Goal: Task Accomplishment & Management: Manage account settings

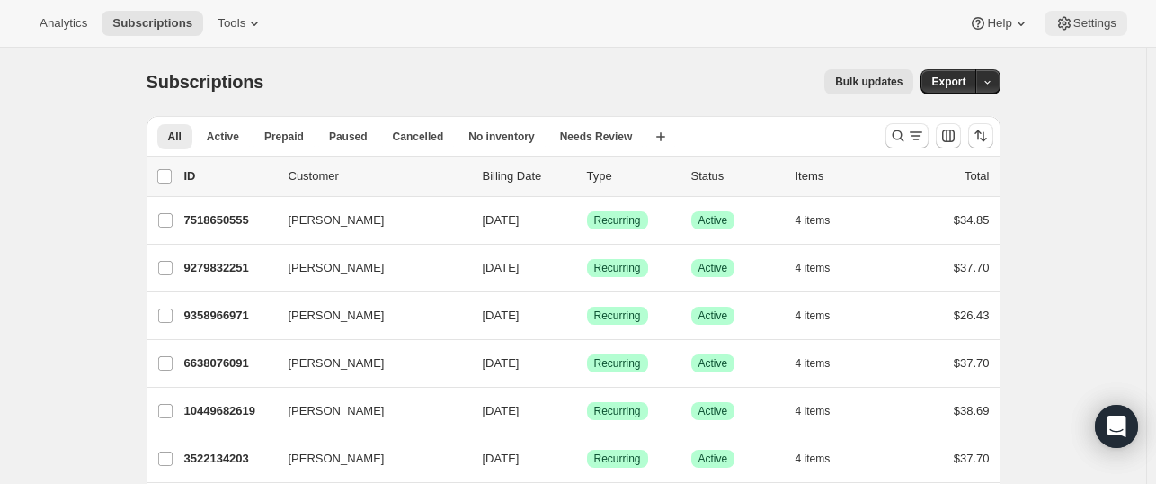
click at [1065, 22] on icon at bounding box center [1064, 24] width 4 height 4
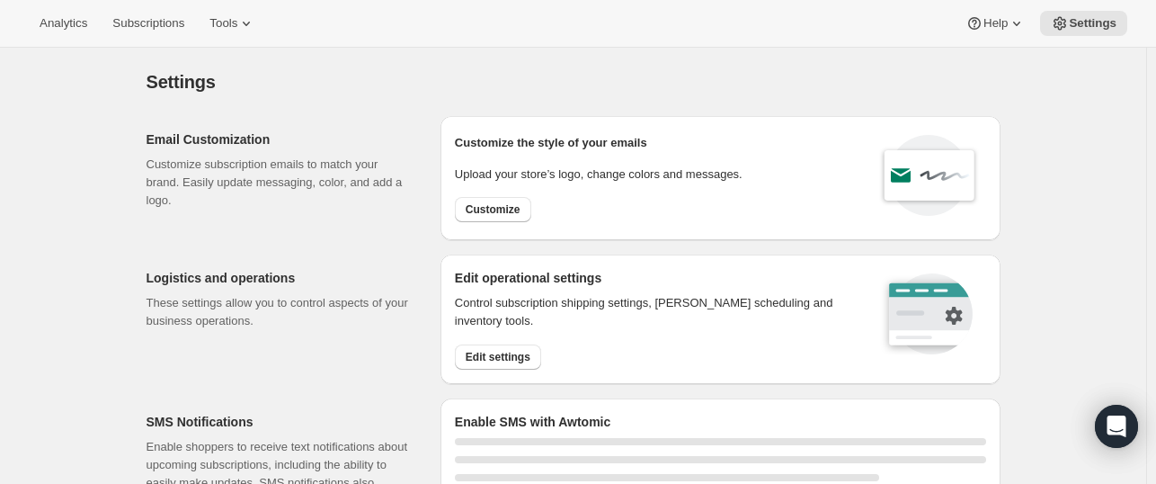
select select "22:00"
select select "09:00"
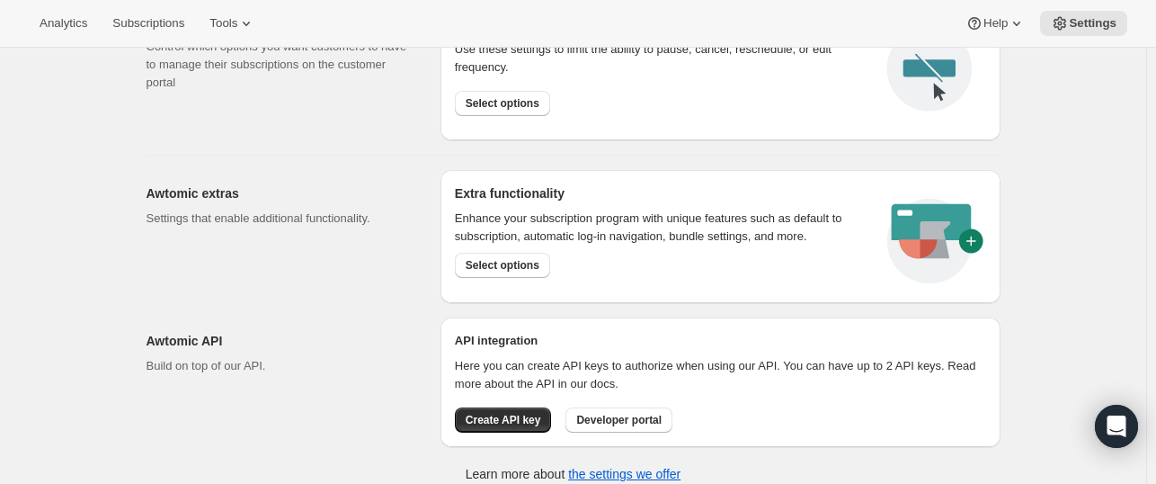
scroll to position [1058, 0]
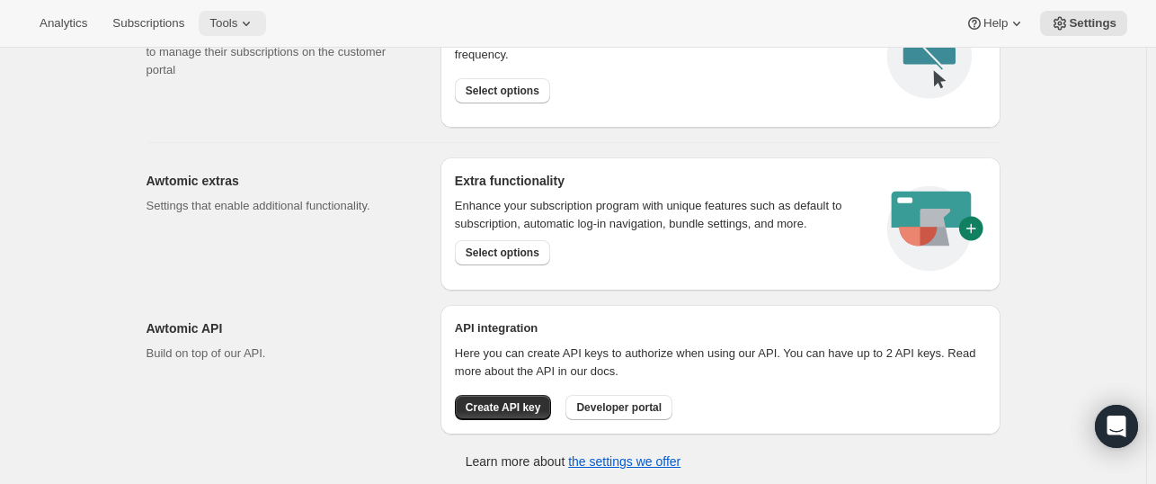
click at [238, 22] on icon at bounding box center [246, 23] width 18 height 18
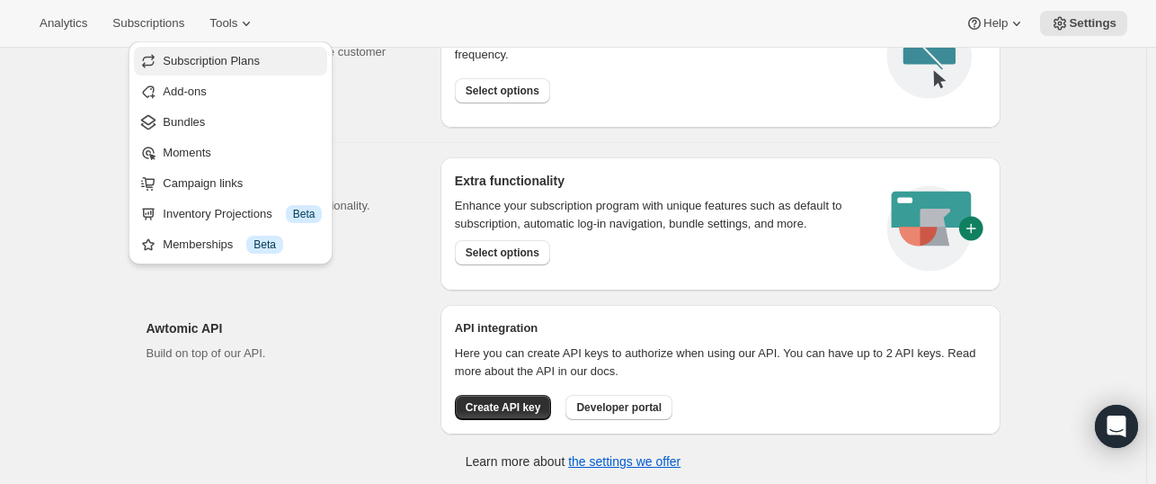
click at [218, 54] on span "Subscription Plans" at bounding box center [211, 60] width 97 height 13
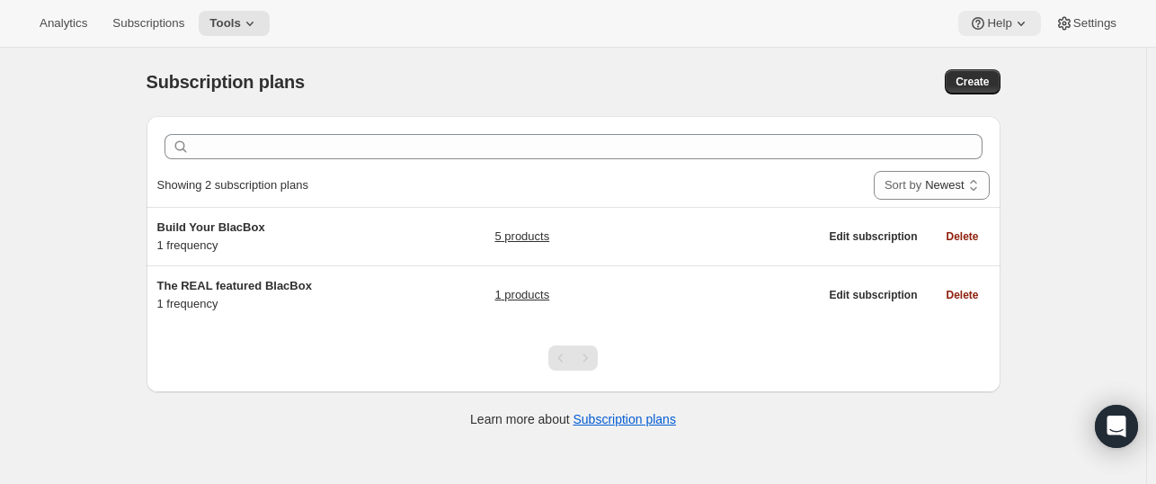
click at [1025, 25] on icon at bounding box center [1021, 23] width 18 height 18
click at [1009, 61] on span "Setup guide" at bounding box center [1000, 60] width 62 height 13
